Goal: Task Accomplishment & Management: Use online tool/utility

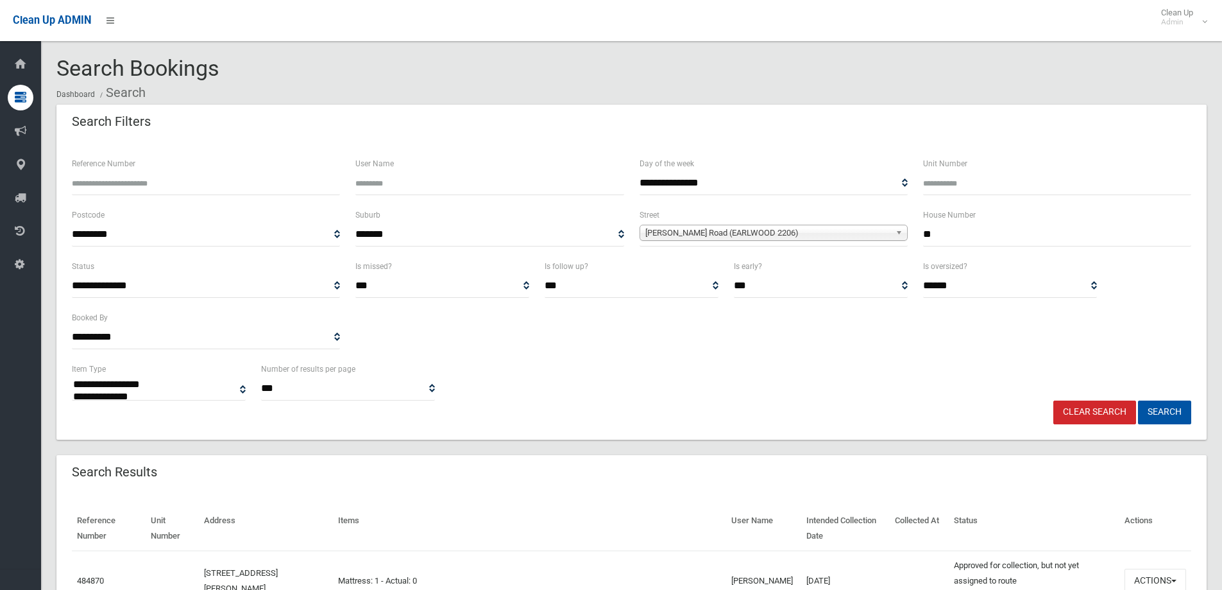
select select
click at [954, 234] on input "**" at bounding box center [1057, 235] width 268 height 24
type input "*"
click at [900, 230] on b at bounding box center [902, 232] width 12 height 15
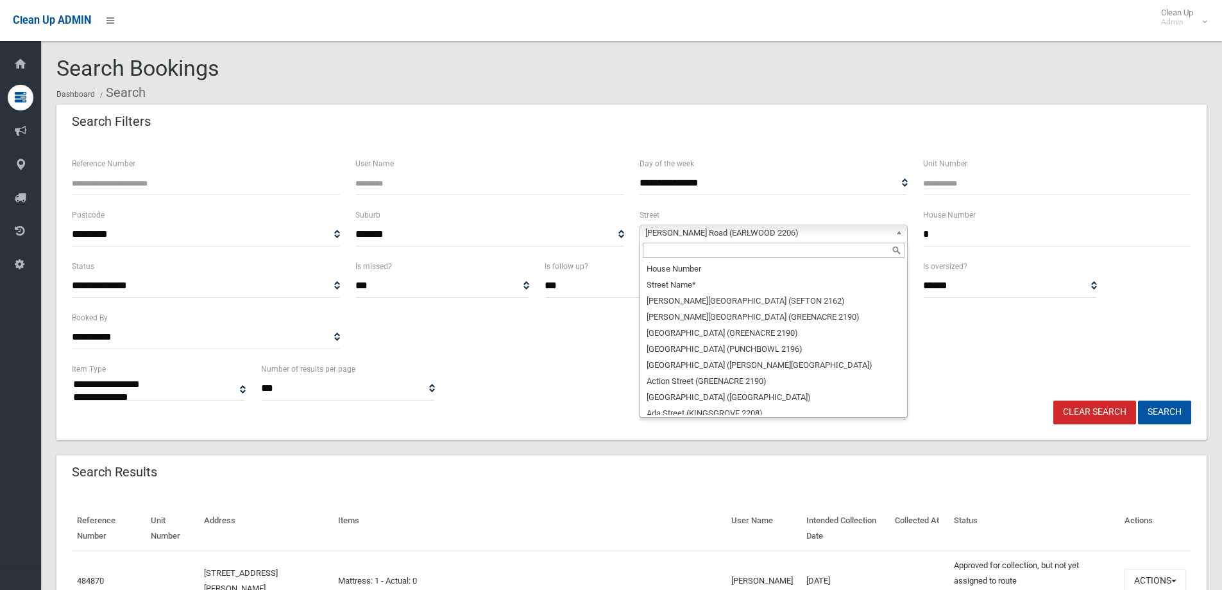
scroll to position [34946, 0]
click at [788, 253] on input "text" at bounding box center [774, 250] width 262 height 15
type input "*"
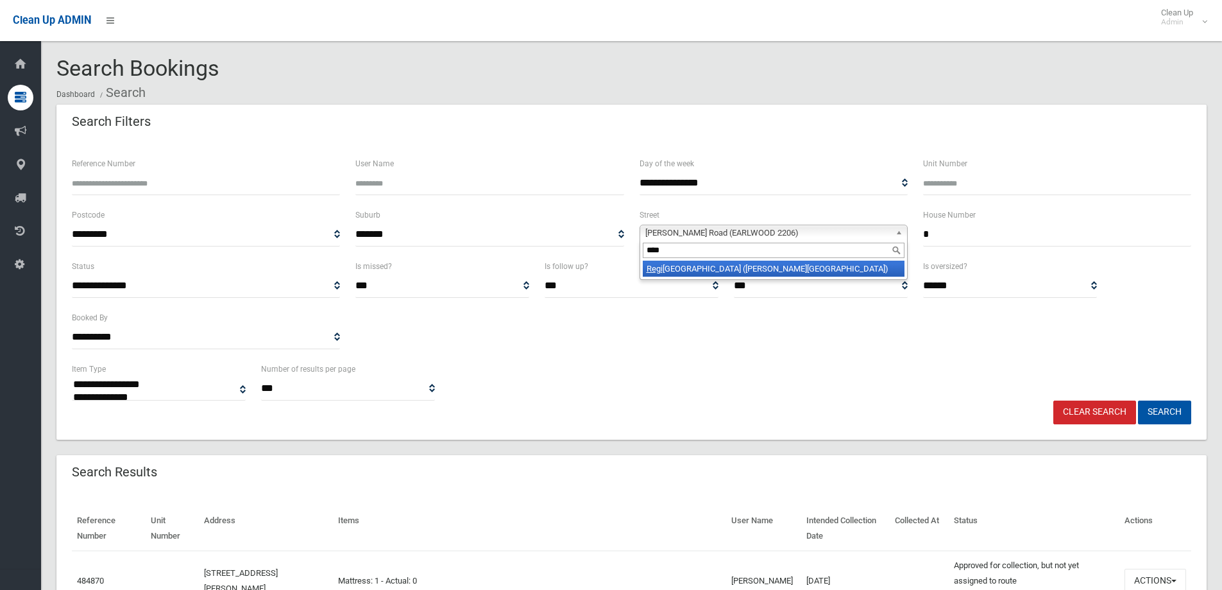
type input "****"
click at [791, 267] on li "[GEOGRAPHIC_DATA] ([PERSON_NAME][GEOGRAPHIC_DATA])" at bounding box center [774, 269] width 262 height 16
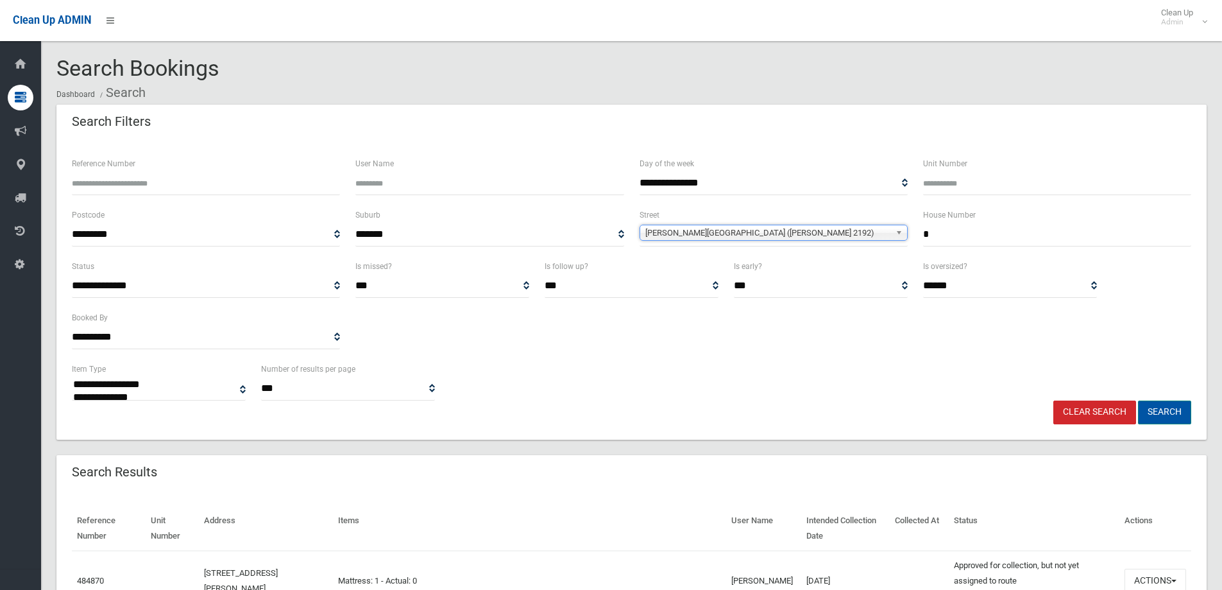
click at [1156, 409] on button "Search" at bounding box center [1164, 412] width 53 height 24
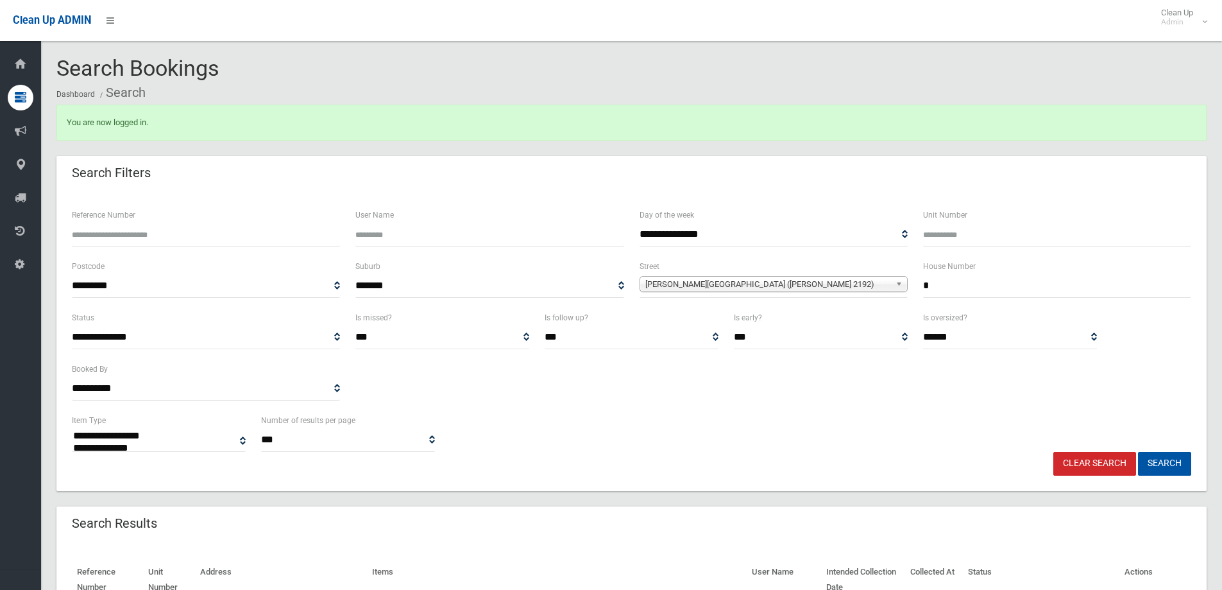
select select
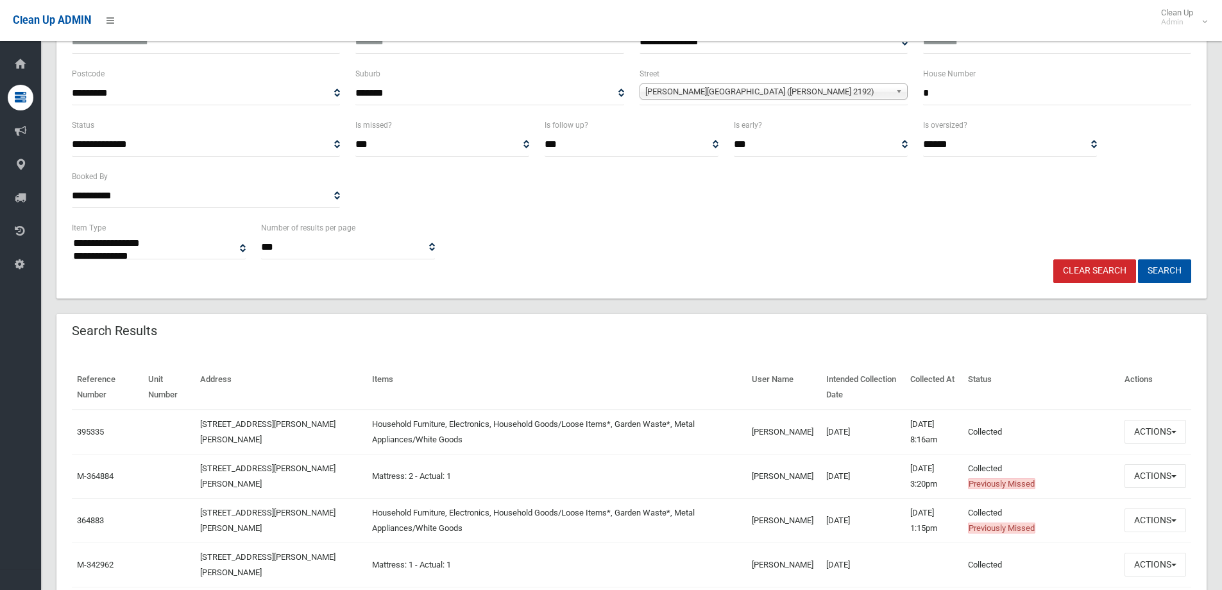
scroll to position [257, 0]
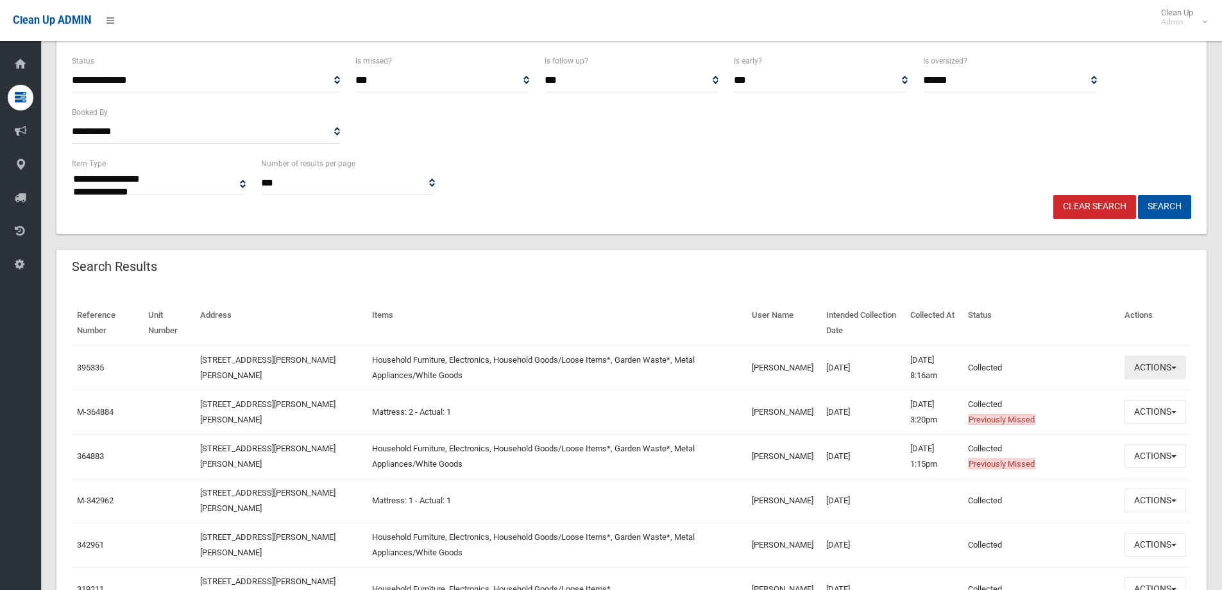
click at [1180, 367] on button "Actions" at bounding box center [1156, 367] width 62 height 24
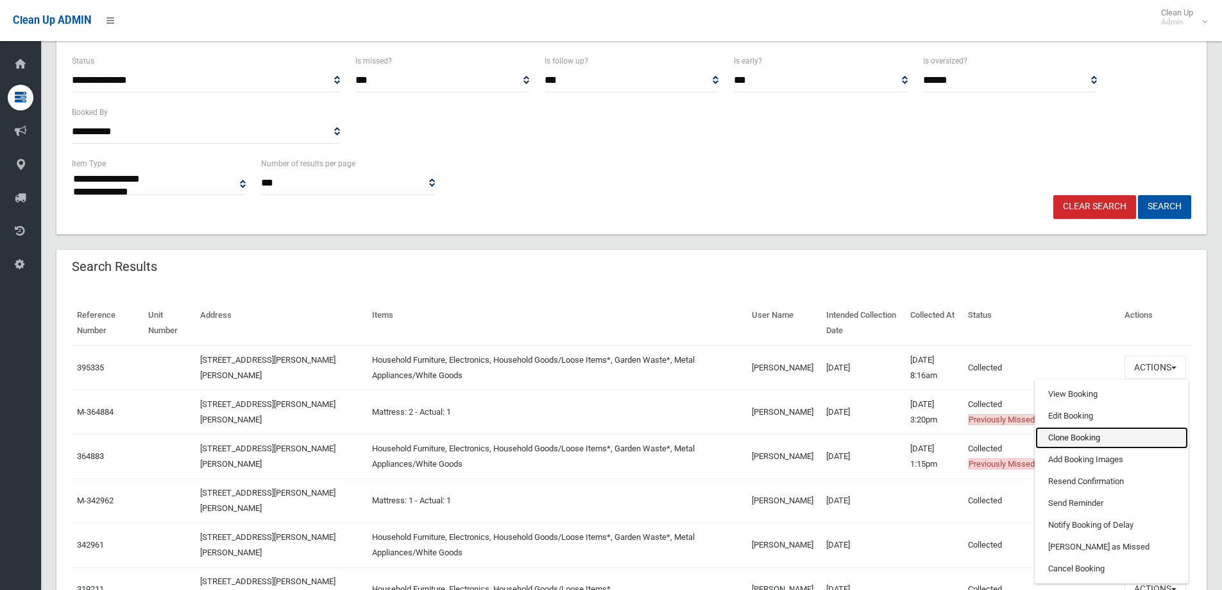
click at [1108, 438] on link "Clone Booking" at bounding box center [1112, 438] width 153 height 22
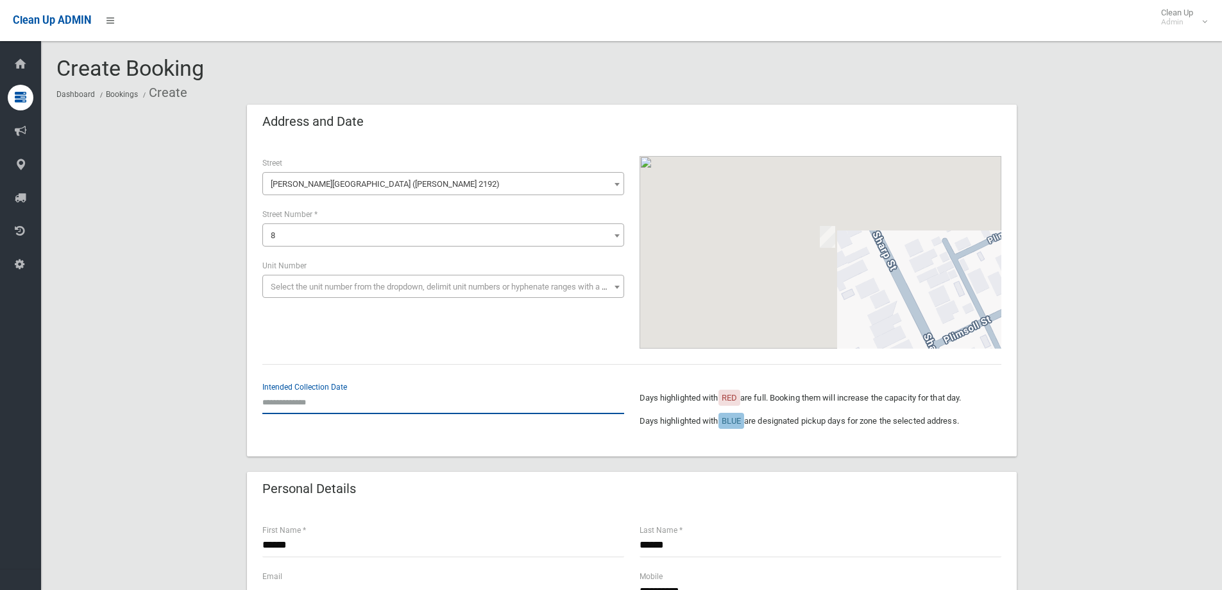
click at [298, 400] on input "text" at bounding box center [443, 402] width 362 height 24
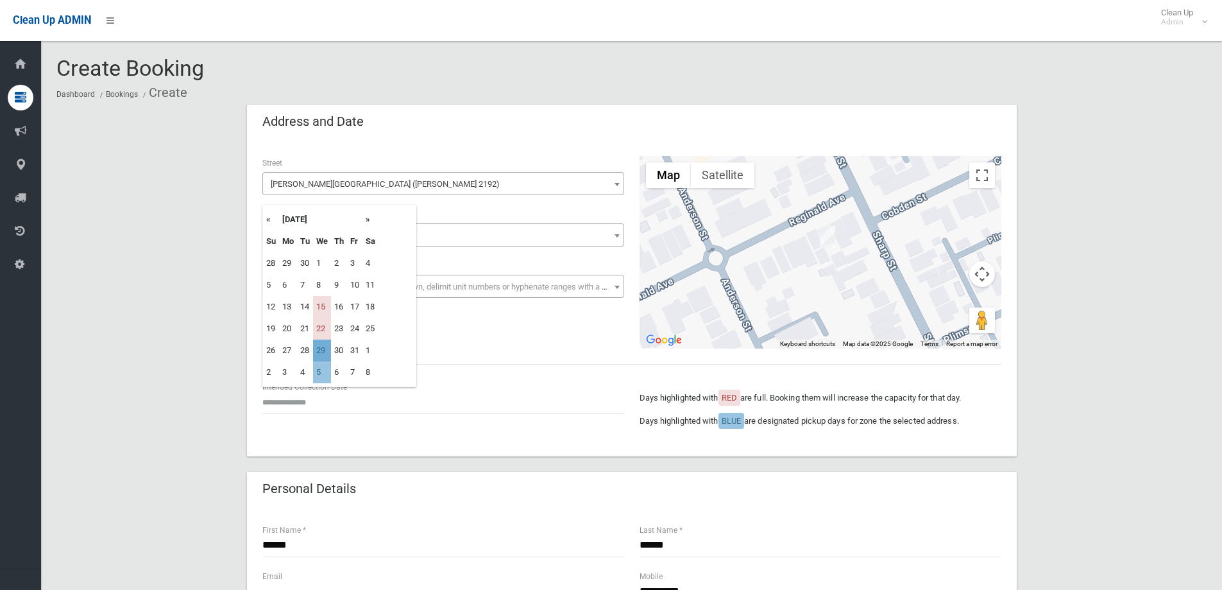
click at [320, 348] on td "29" at bounding box center [322, 350] width 18 height 22
type input "**********"
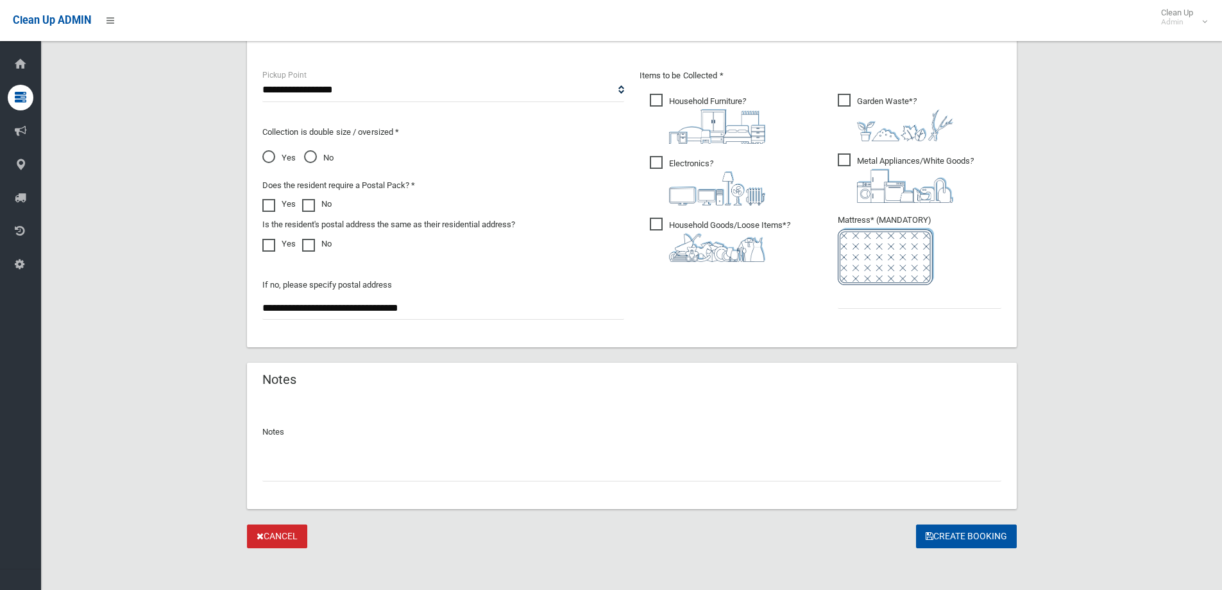
scroll to position [680, 0]
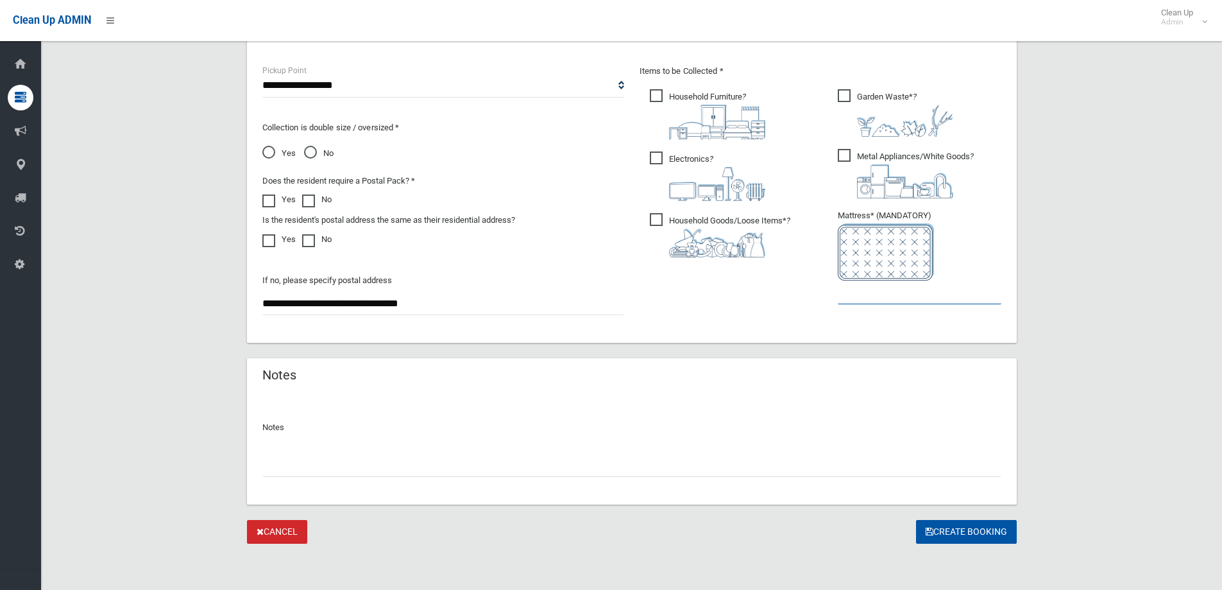
click at [896, 298] on input "text" at bounding box center [920, 292] width 164 height 24
type input "*"
click at [945, 529] on button "Create Booking" at bounding box center [966, 532] width 101 height 24
